Goal: Task Accomplishment & Management: Complete application form

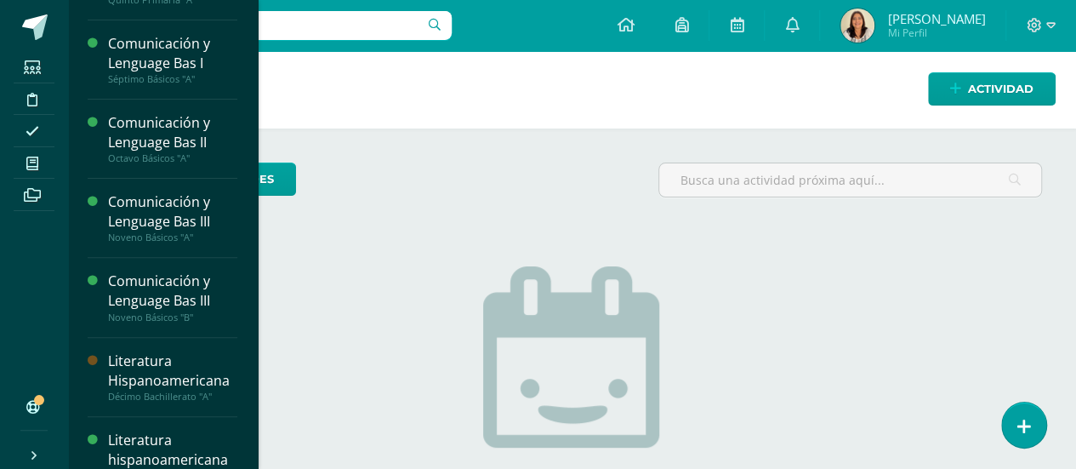
scroll to position [262, 0]
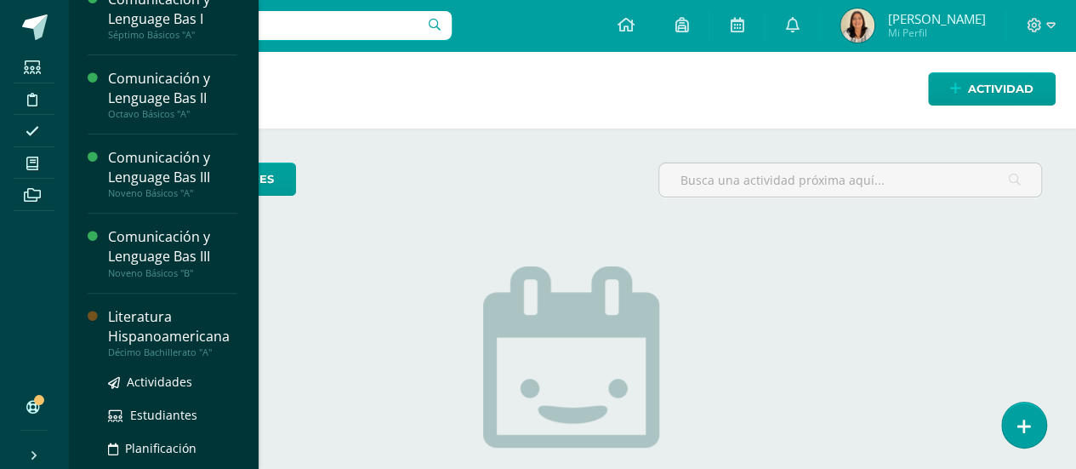
click at [177, 333] on div "Literatura Hispanoamericana" at bounding box center [172, 326] width 129 height 39
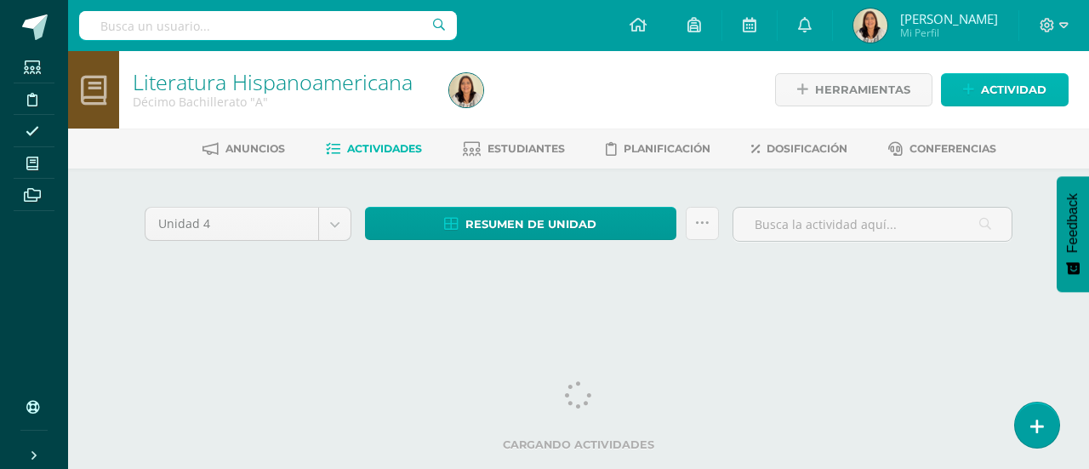
click at [1026, 85] on span "Actividad" at bounding box center [1014, 89] width 66 height 31
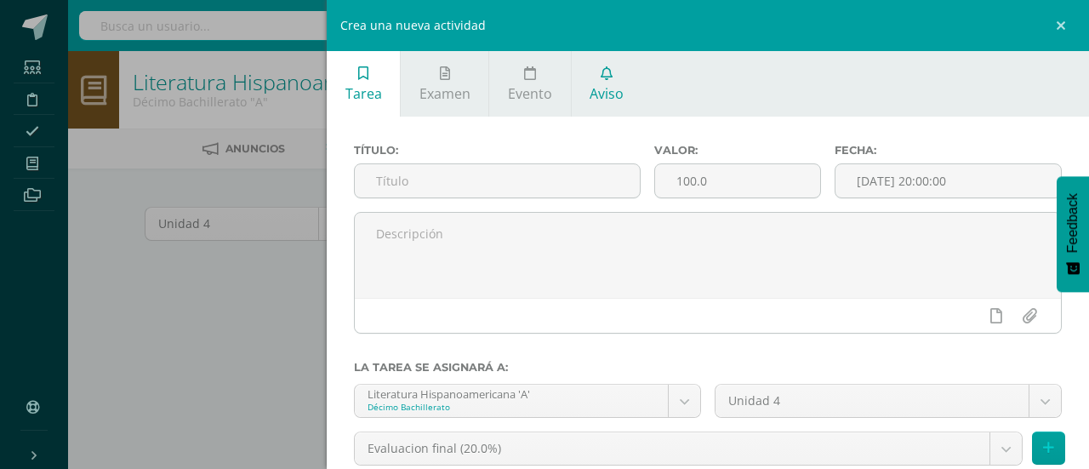
click at [618, 79] on link "Aviso" at bounding box center [607, 84] width 71 height 66
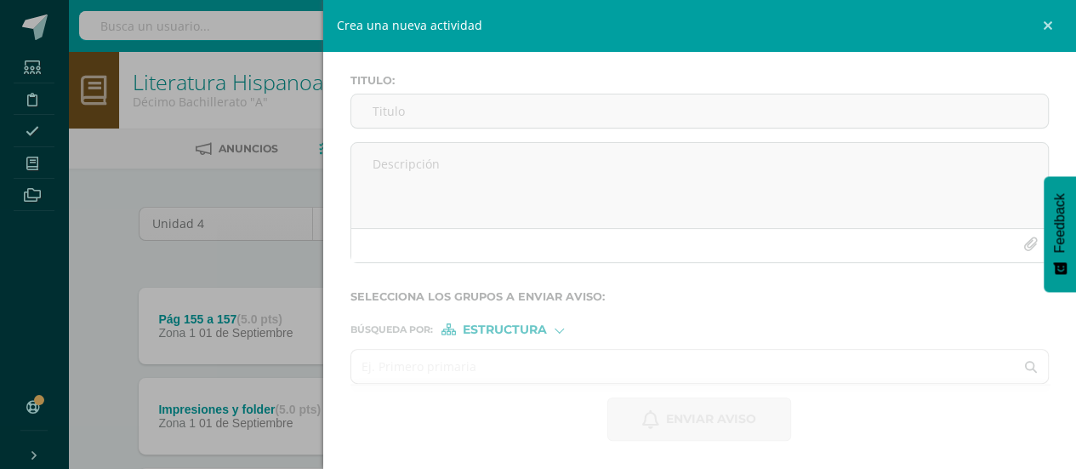
scroll to position [68, 0]
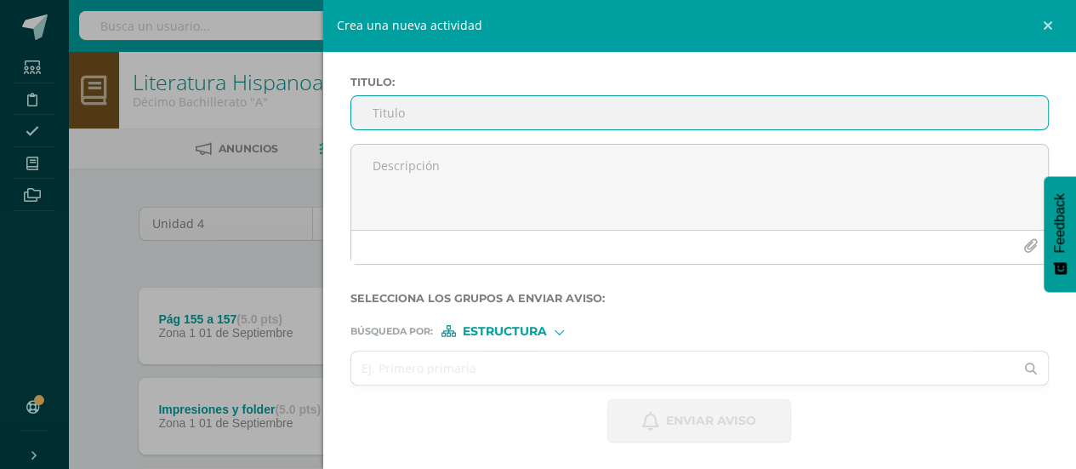
click at [513, 108] on input "Titulo :" at bounding box center [700, 112] width 698 height 33
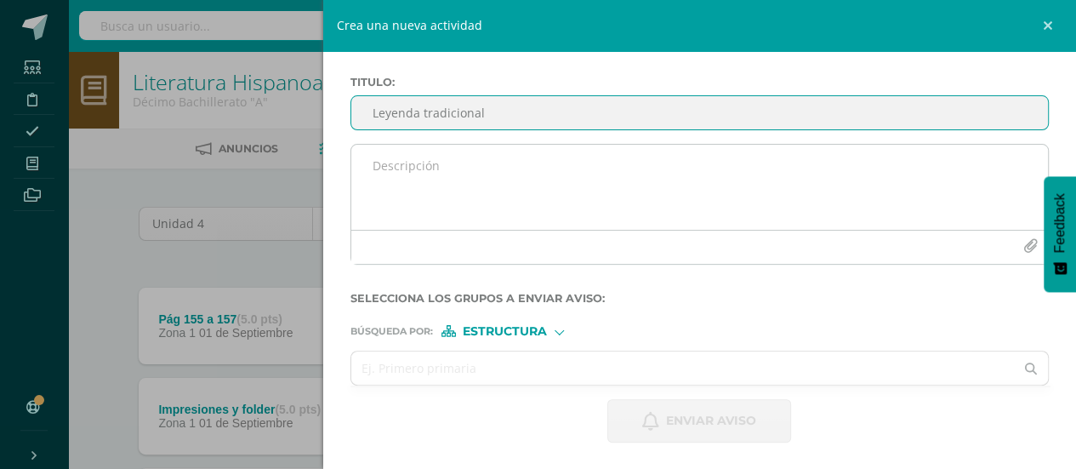
type input "Leyenda tradicional"
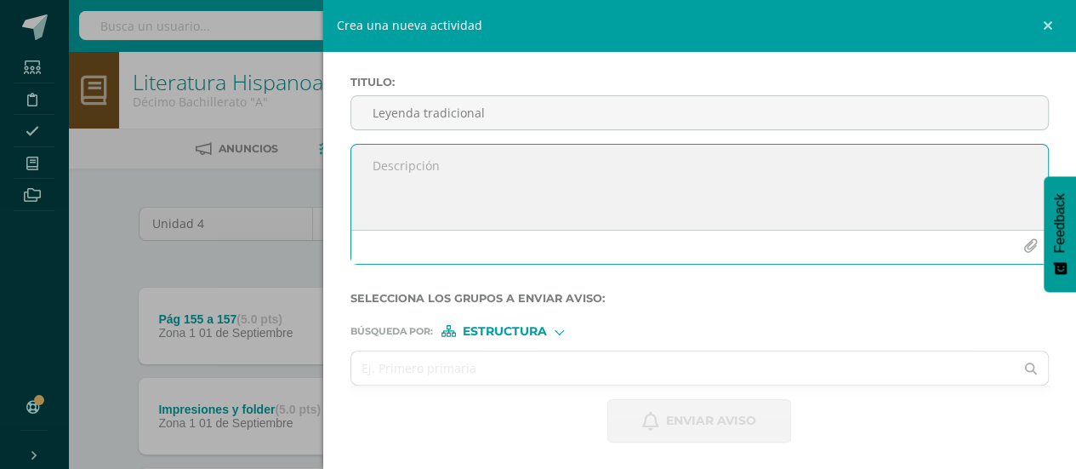
click at [453, 174] on textarea at bounding box center [700, 187] width 698 height 85
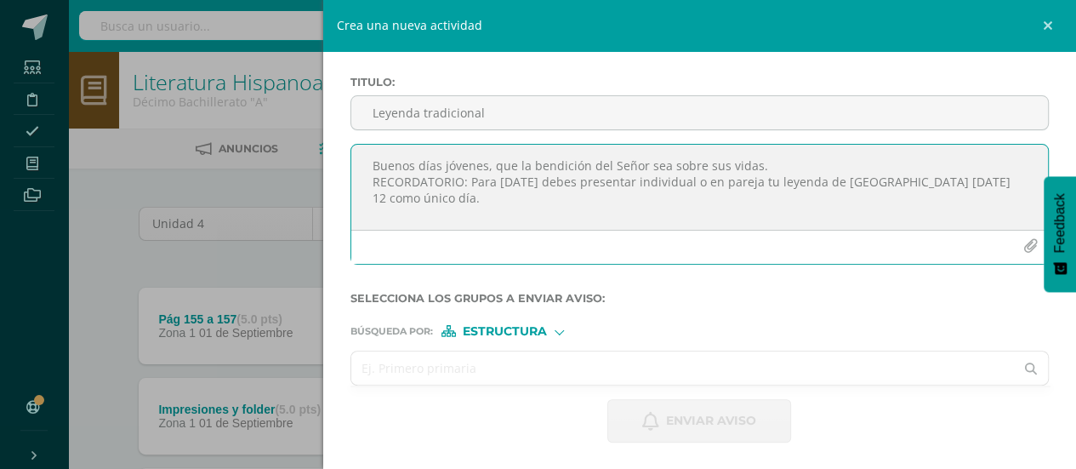
type textarea "Buenos días jóvenes, que la bendición del Señor sea sobre sus vidas. RECORDATOR…"
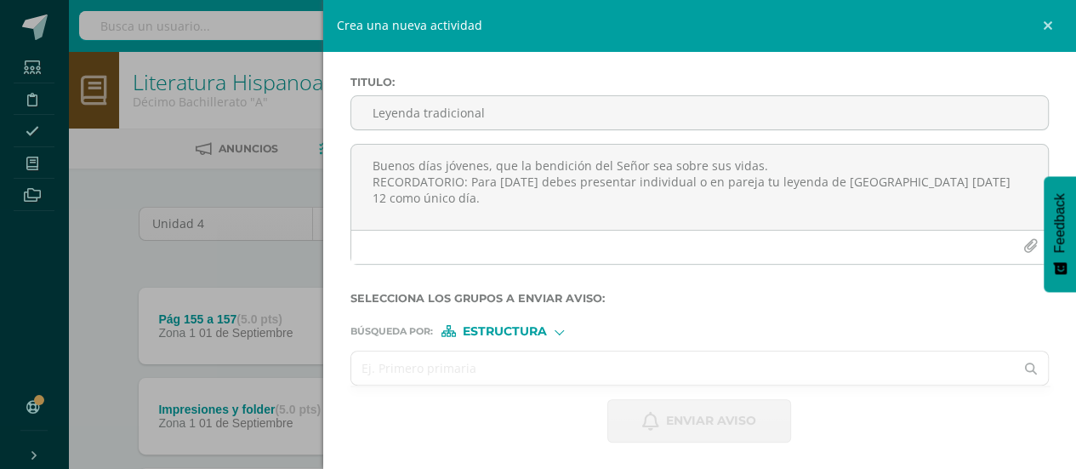
click at [564, 379] on input "text" at bounding box center [683, 367] width 664 height 33
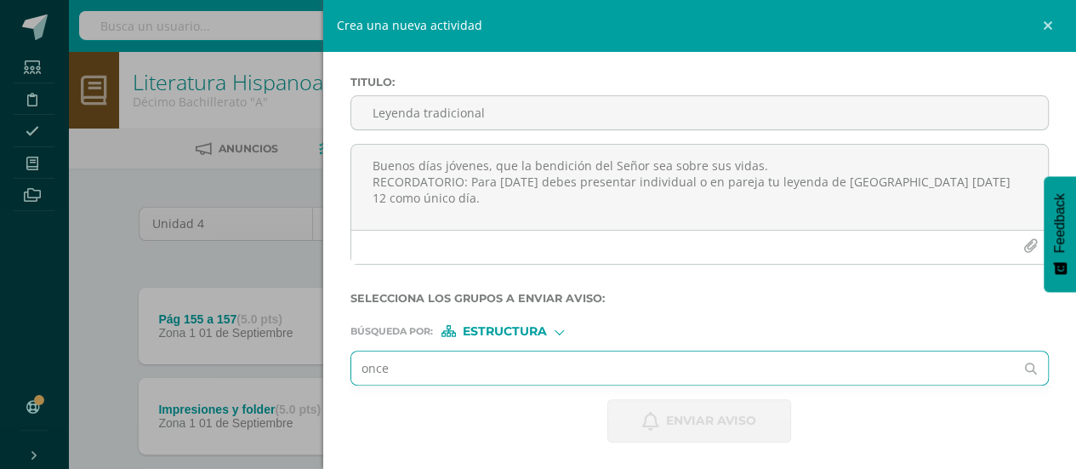
type input "oncea"
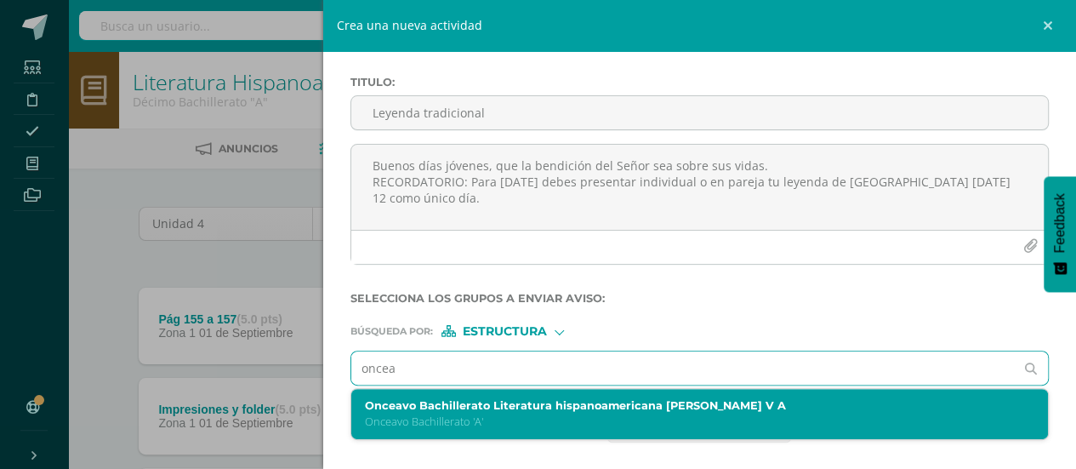
click at [561, 421] on p "Onceavo Bachillerato 'A'" at bounding box center [685, 421] width 640 height 14
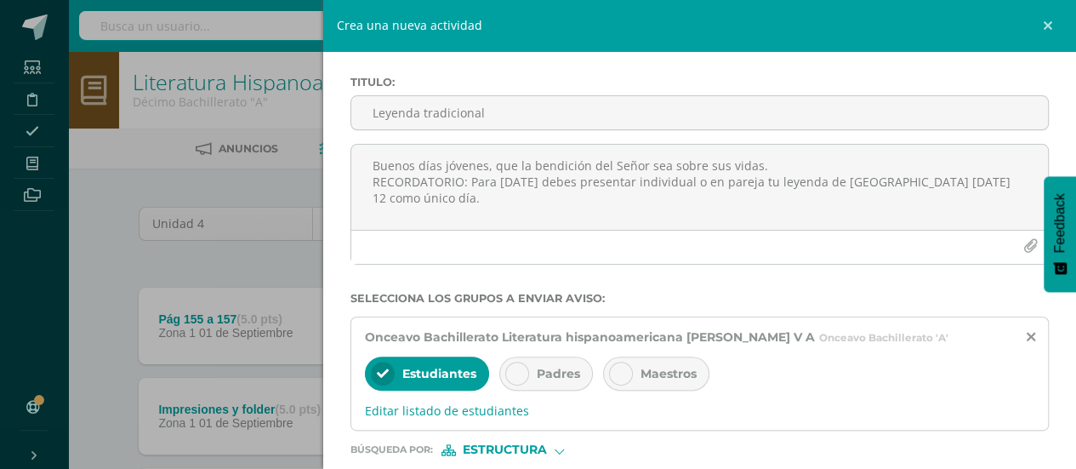
click at [518, 373] on icon at bounding box center [517, 374] width 12 height 12
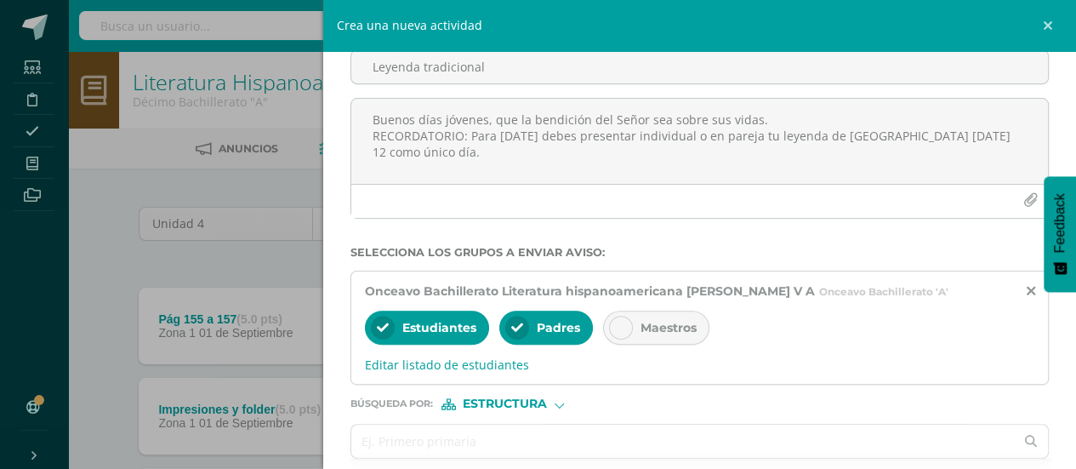
scroll to position [124, 0]
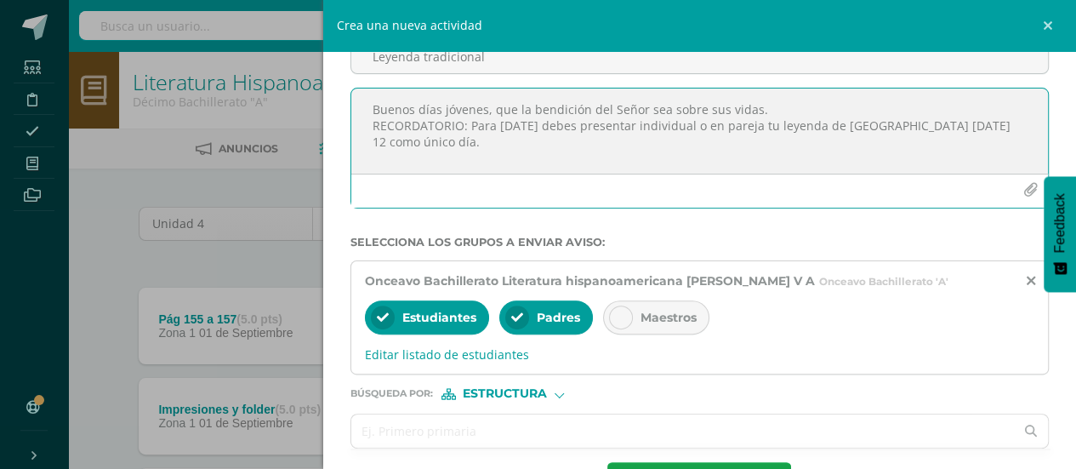
click at [504, 146] on textarea "Buenos días jóvenes, que la bendición del Señor sea sobre sus vidas. RECORDATOR…" at bounding box center [700, 130] width 698 height 85
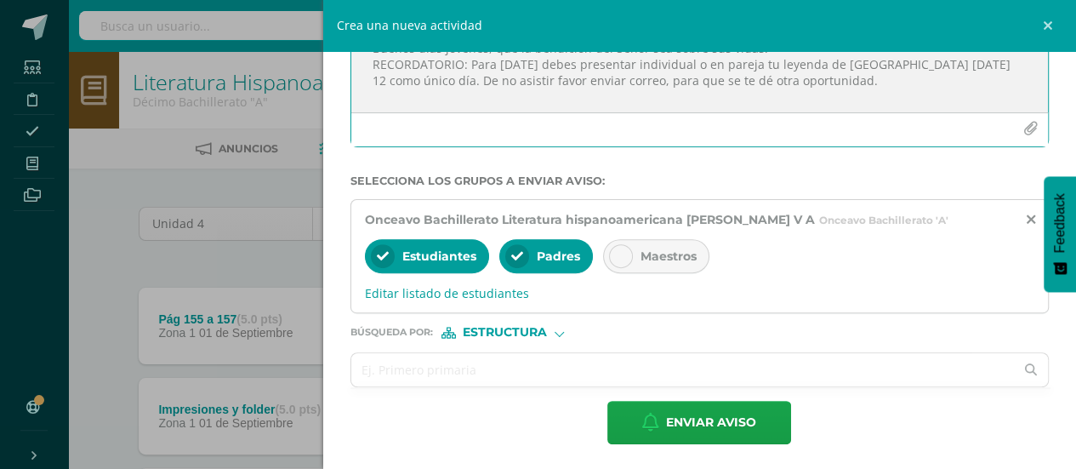
scroll to position [185, 0]
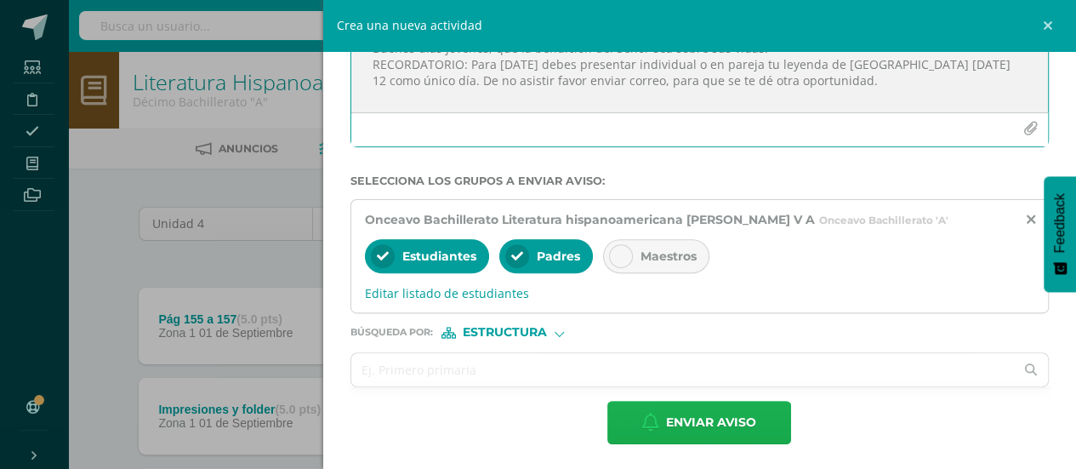
type textarea "Buenos días jóvenes, que la bendición del Señor sea sobre sus vidas. RECORDATOR…"
click at [686, 416] on span "Enviar aviso" at bounding box center [711, 423] width 90 height 42
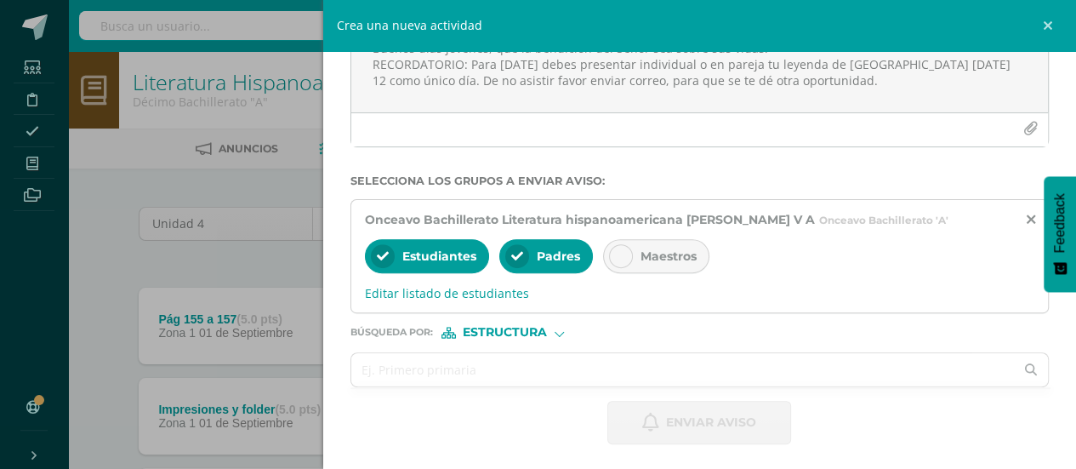
scroll to position [68, 0]
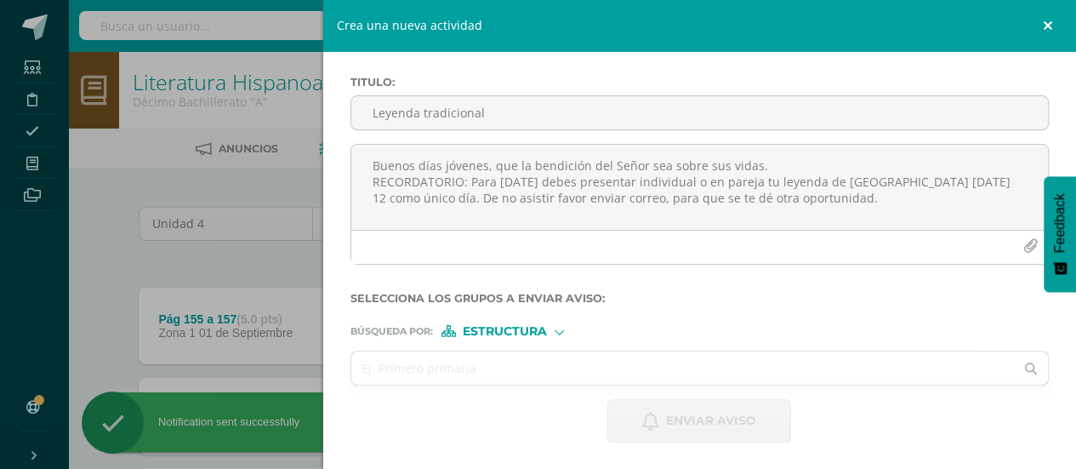
click at [1044, 15] on link at bounding box center [1050, 25] width 51 height 51
